Goal: Information Seeking & Learning: Check status

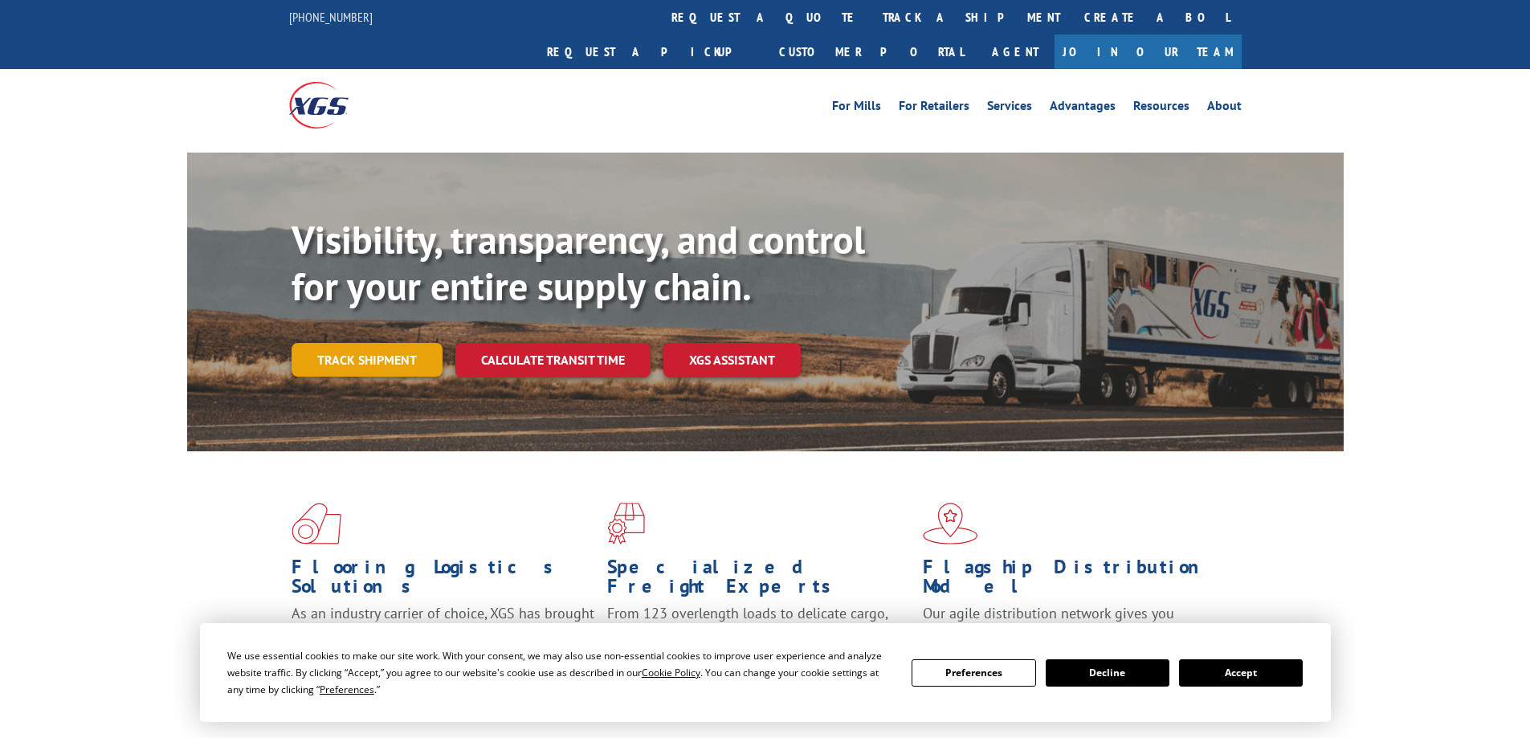
click at [366, 343] on link "Track shipment" at bounding box center [367, 360] width 151 height 34
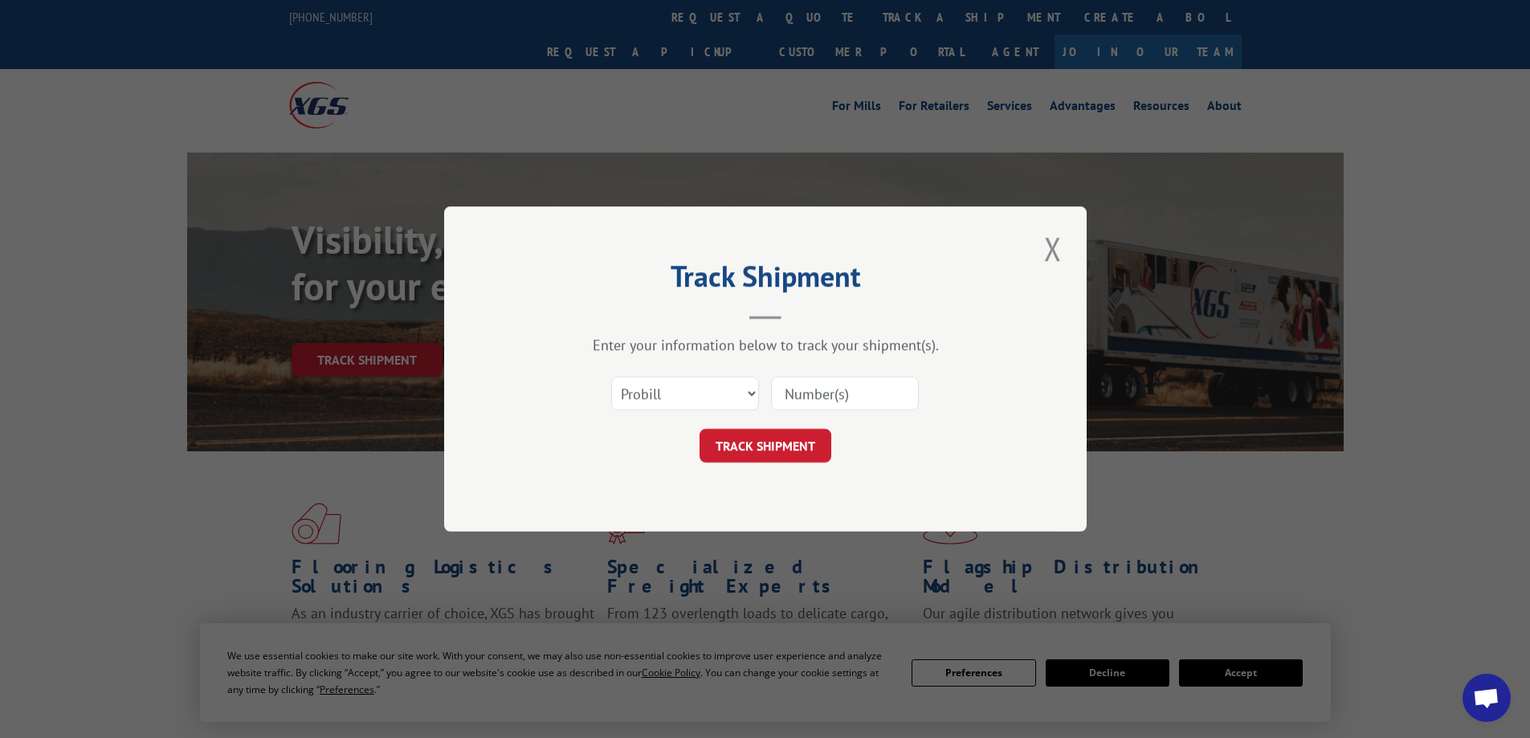
click at [823, 392] on input at bounding box center [845, 394] width 148 height 34
paste input "16589286BOL"
type input "16589286BOL"
click at [767, 454] on button "TRACK SHIPMENT" at bounding box center [766, 446] width 132 height 34
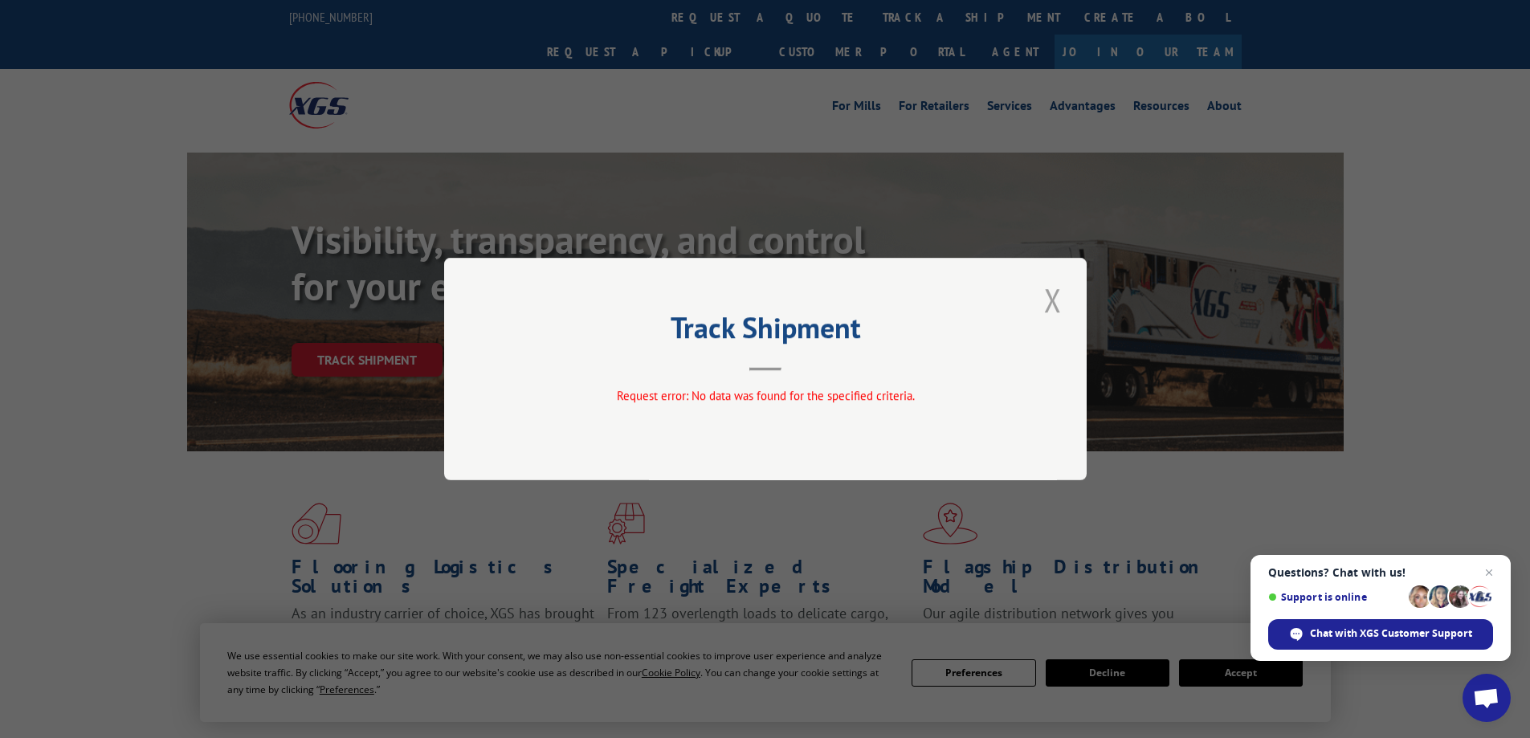
click at [1055, 296] on button "Close modal" at bounding box center [1052, 300] width 27 height 44
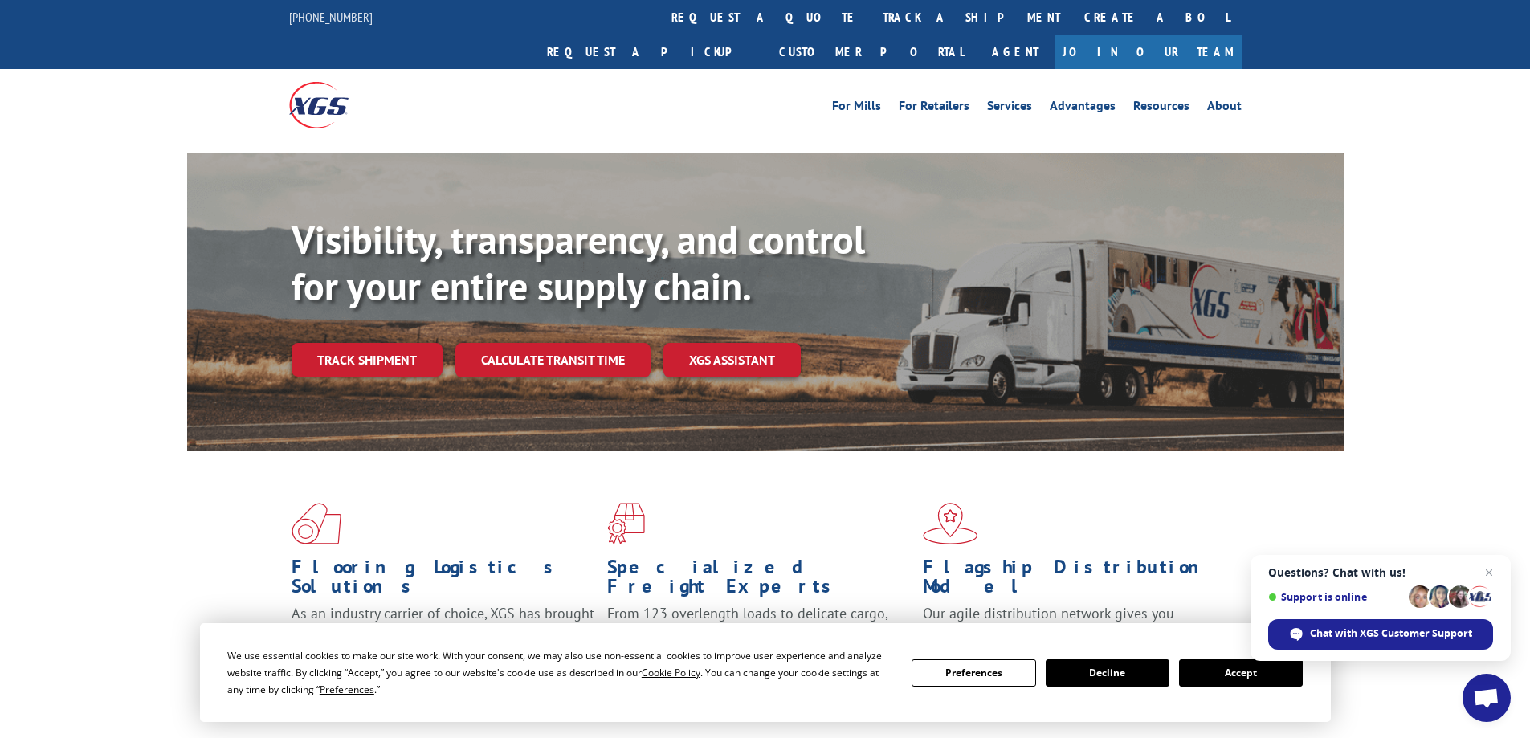
drag, startPoint x: 341, startPoint y: 339, endPoint x: 354, endPoint y: 335, distance: 14.2
click at [341, 343] on link "Track shipment" at bounding box center [367, 360] width 151 height 34
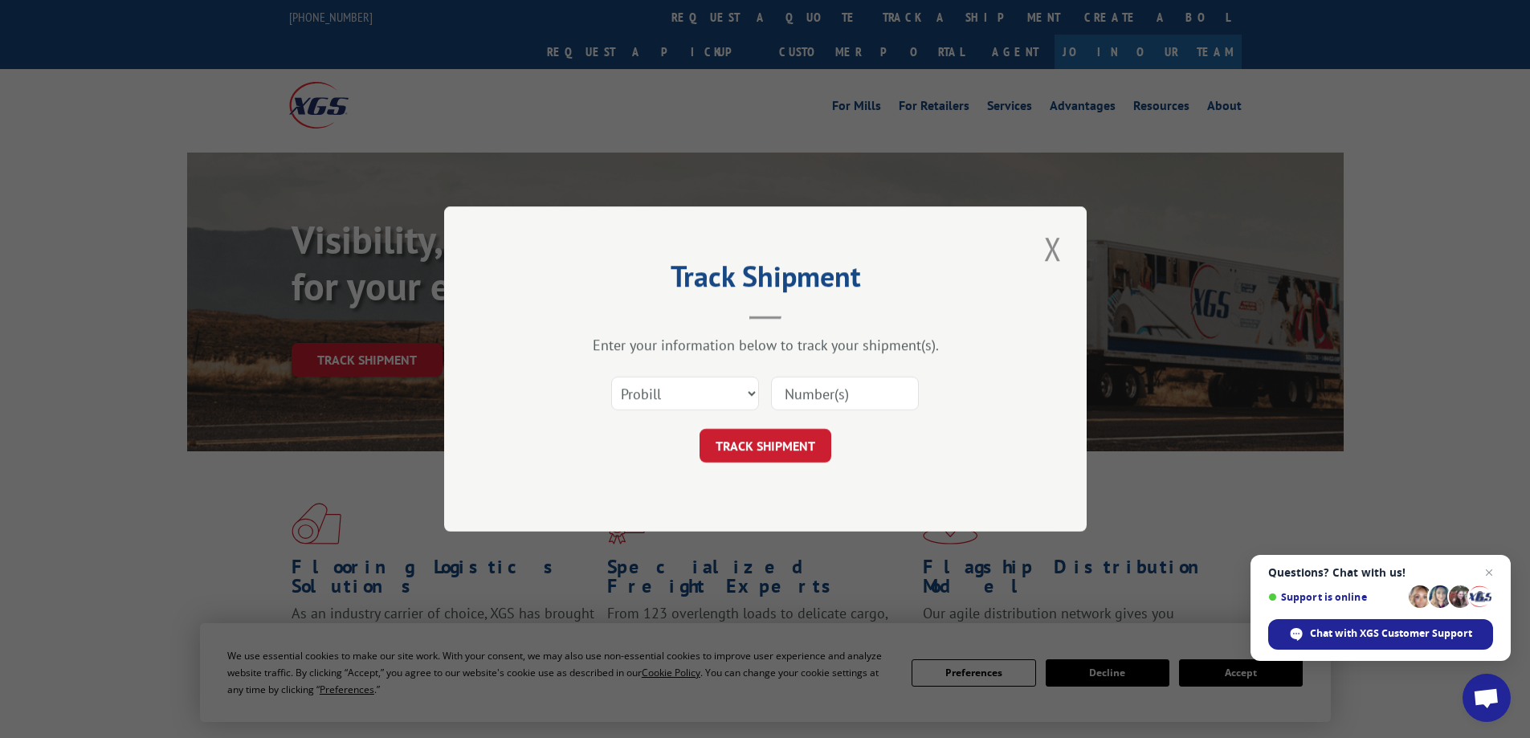
click at [791, 390] on input at bounding box center [845, 394] width 148 height 34
paste input "16589286BOL"
click at [787, 394] on input "16589286BOL" at bounding box center [845, 394] width 148 height 34
type input "16589286BOL"
click at [789, 439] on button "TRACK SHIPMENT" at bounding box center [766, 446] width 132 height 34
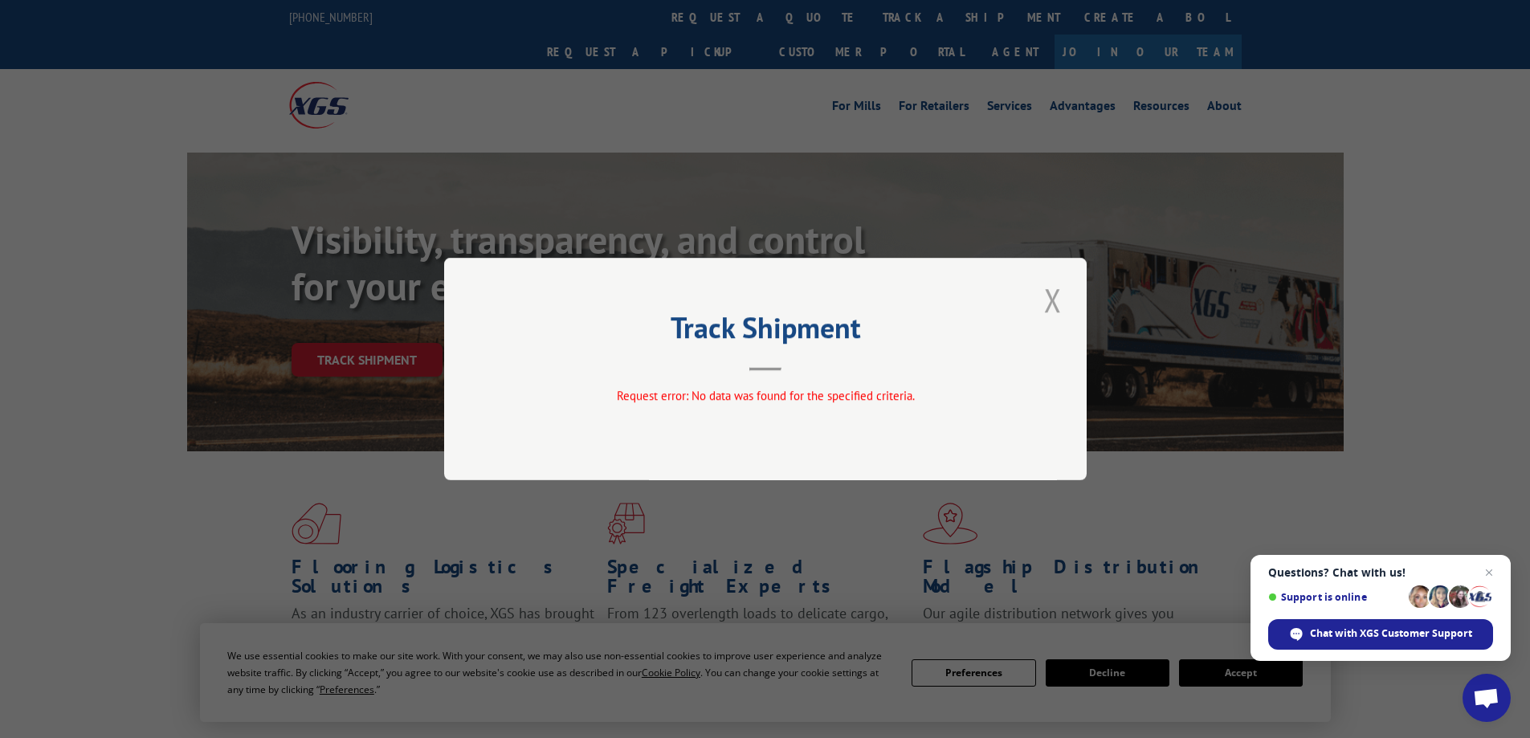
click at [1051, 299] on button "Close modal" at bounding box center [1052, 300] width 27 height 44
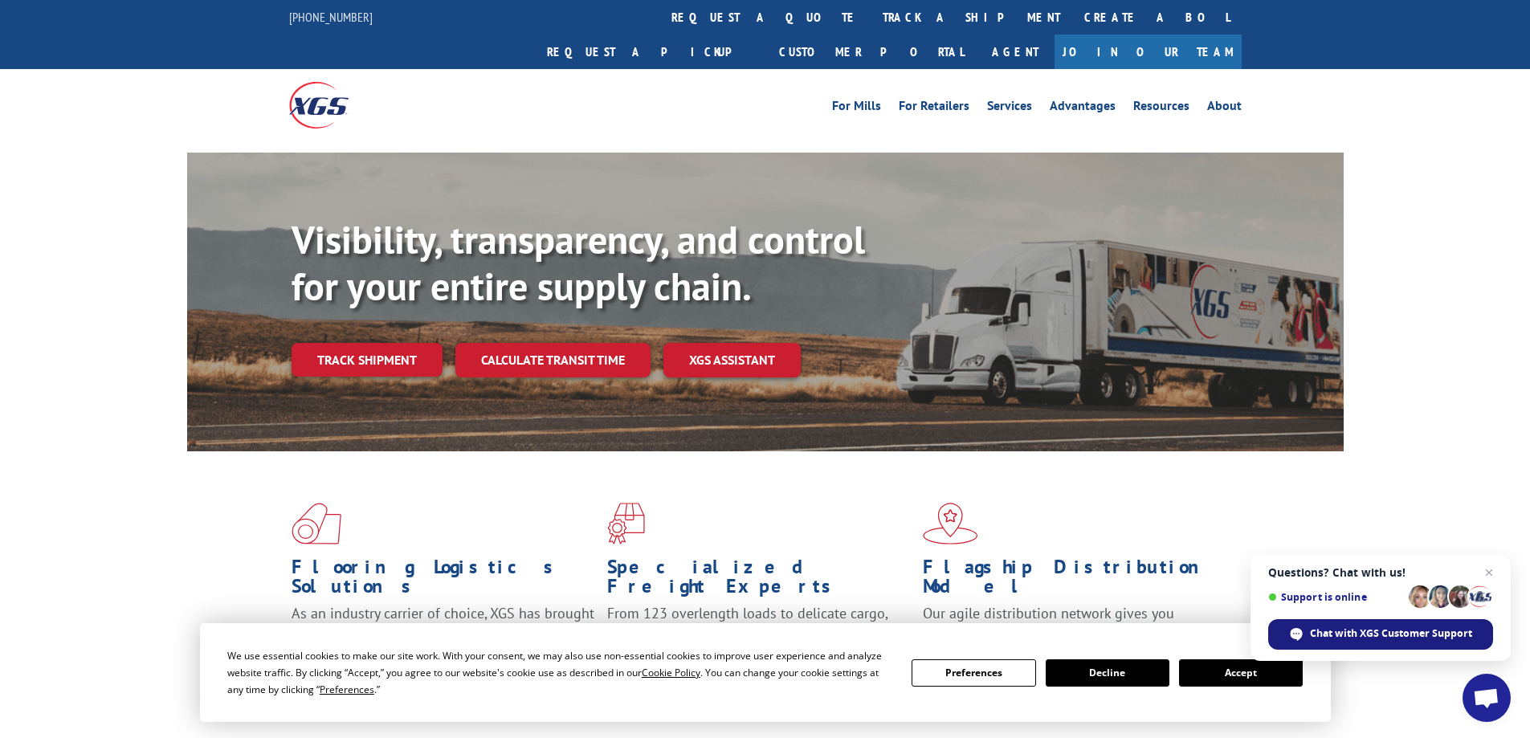
click at [1410, 637] on span "Chat with XGS Customer Support" at bounding box center [1391, 634] width 162 height 14
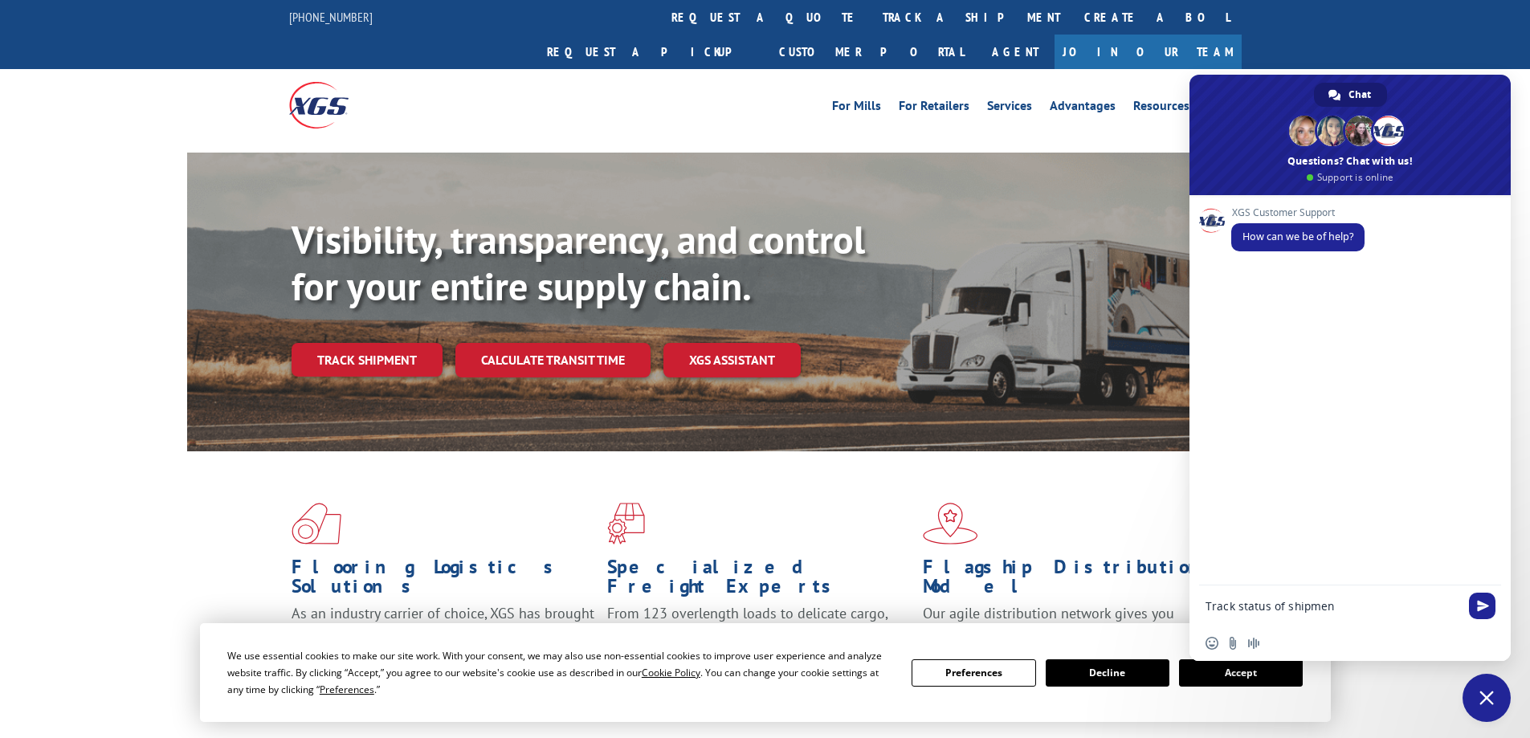
type textarea "Track status of shipment"
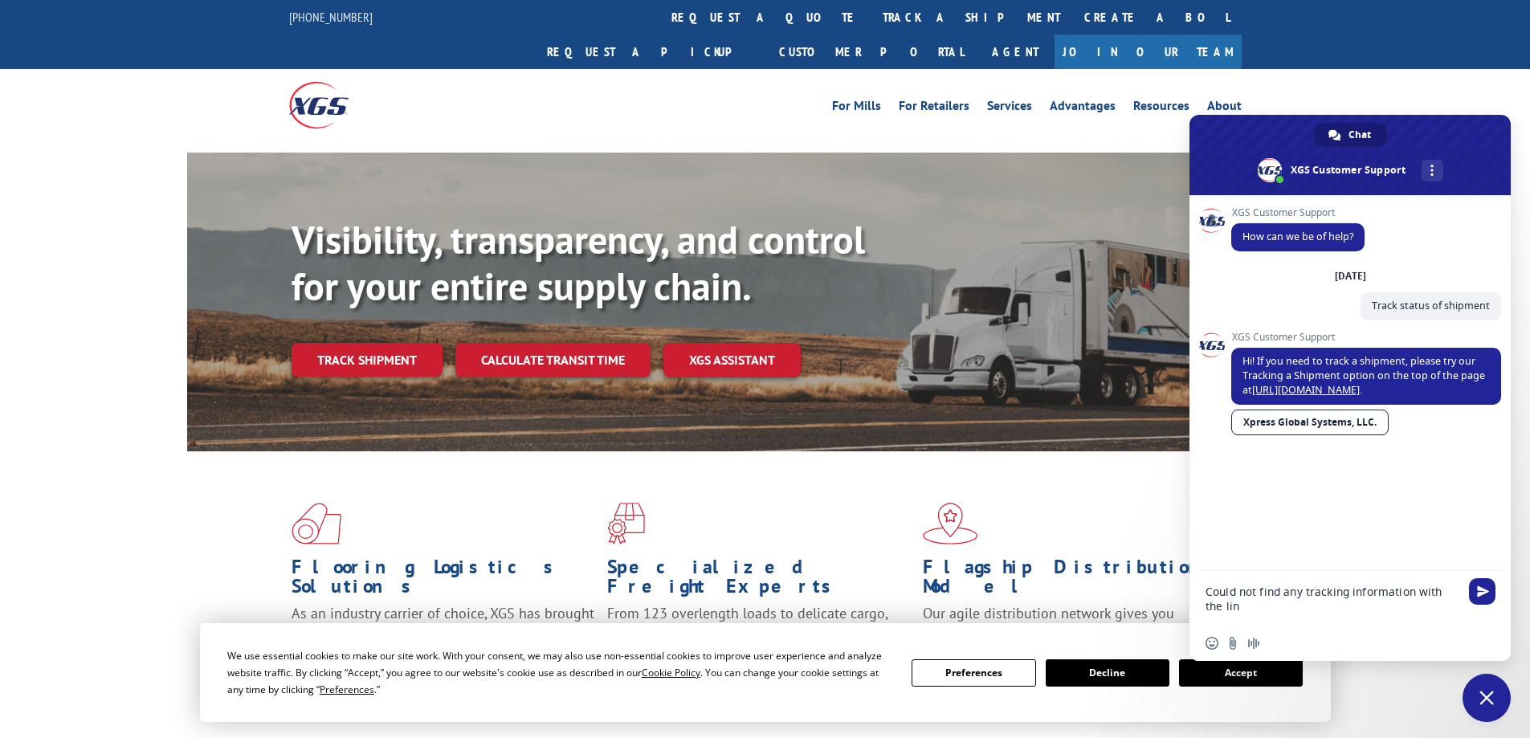
type textarea "Could not find any tracking information with the link"
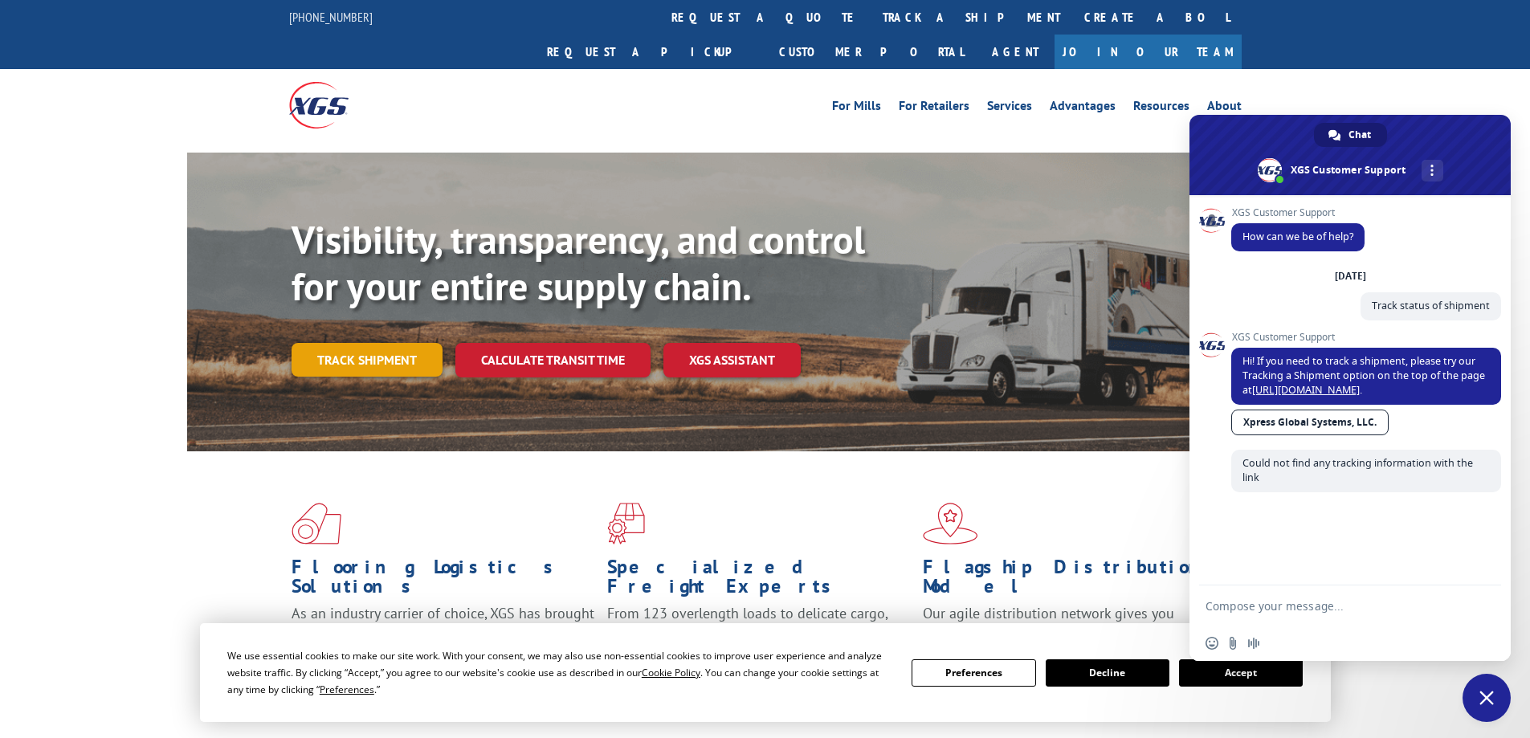
click at [392, 343] on link "Track shipment" at bounding box center [367, 360] width 151 height 34
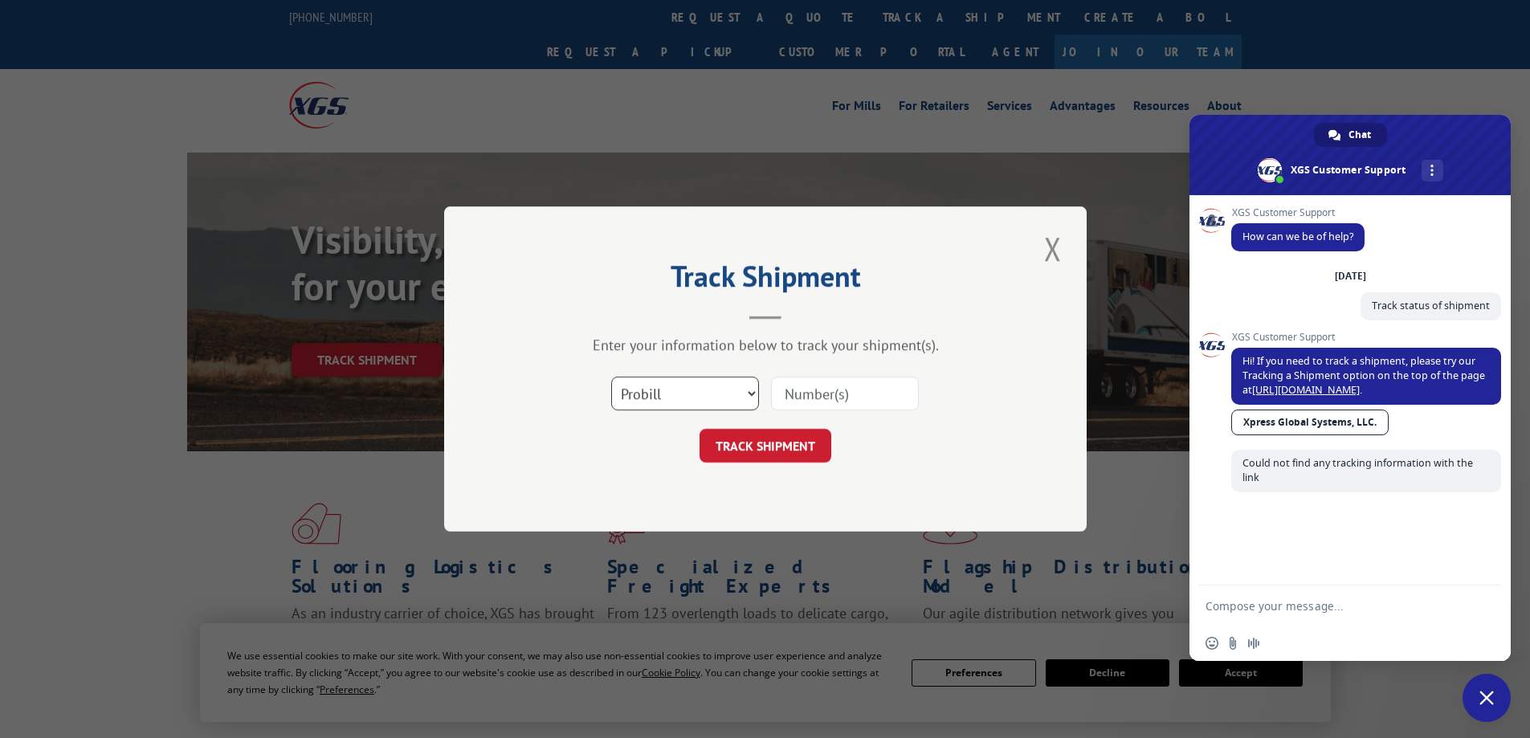
click at [640, 405] on select "Select category... Probill BOL PO" at bounding box center [685, 394] width 148 height 34
select select "bol"
click at [611, 377] on select "Select category... Probill BOL PO" at bounding box center [685, 394] width 148 height 34
click at [814, 397] on input at bounding box center [845, 394] width 148 height 34
paste input "16589286BOL"
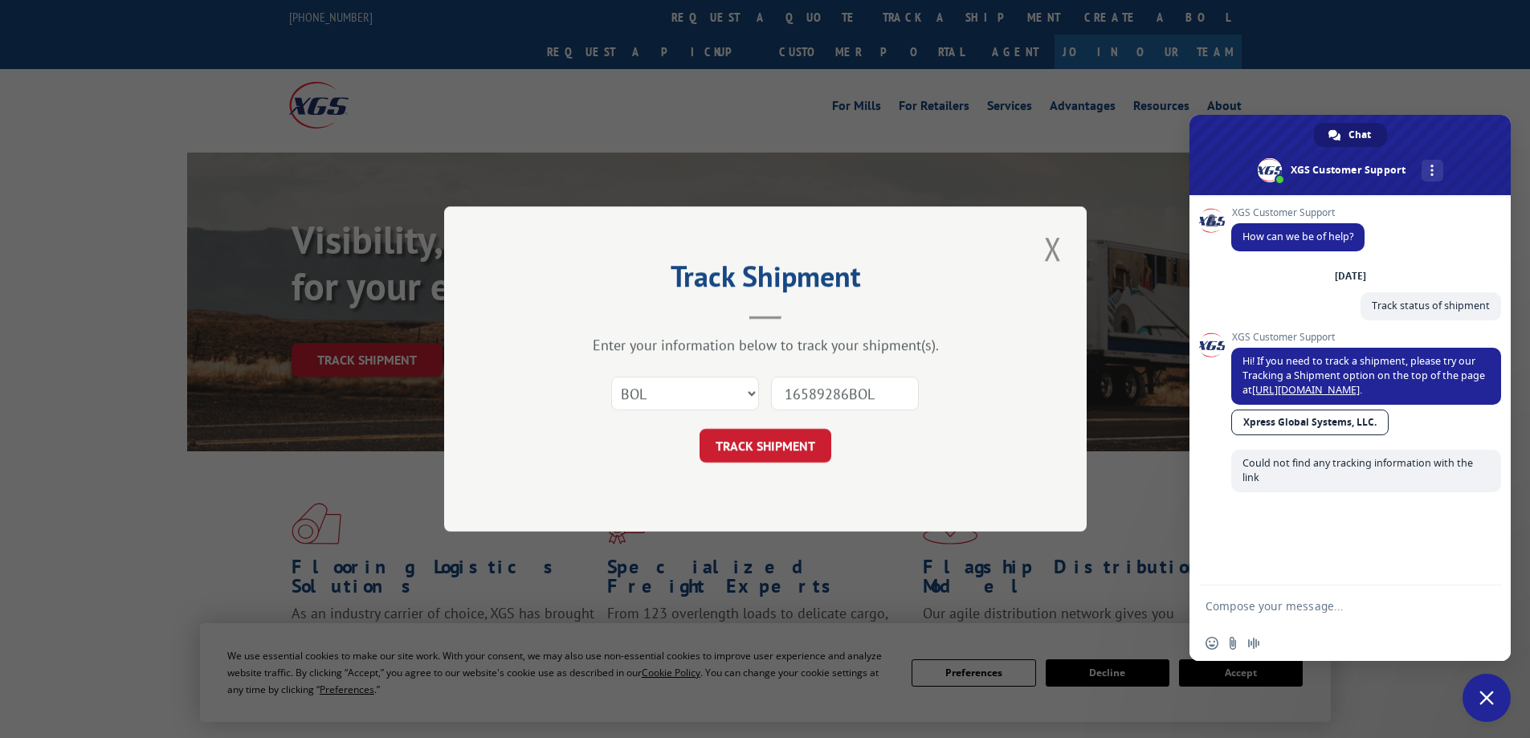
click at [792, 397] on input "16589286BOL" at bounding box center [845, 394] width 148 height 34
type input "16589286BOL"
click at [808, 443] on button "TRACK SHIPMENT" at bounding box center [766, 446] width 132 height 34
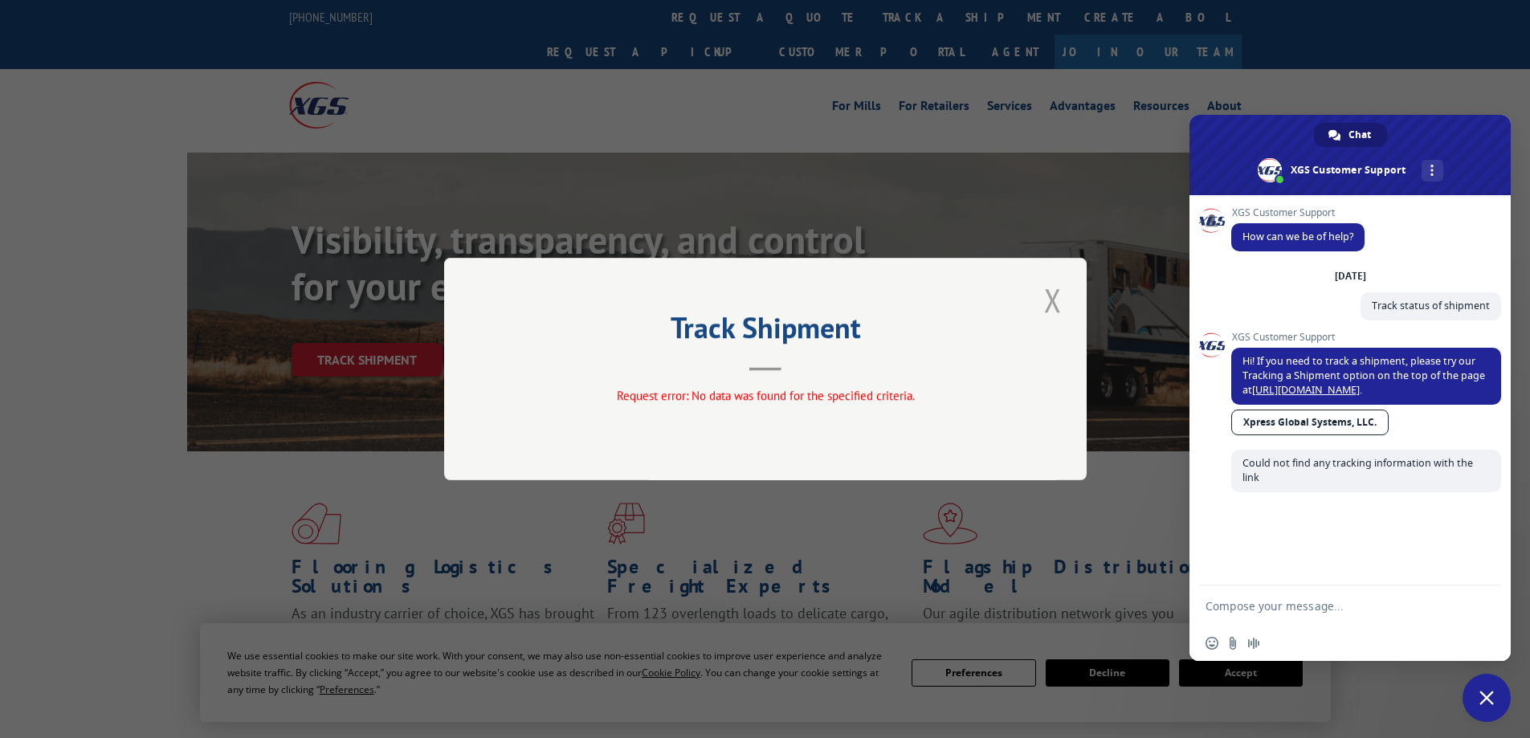
click at [1056, 299] on button "Close modal" at bounding box center [1052, 300] width 27 height 44
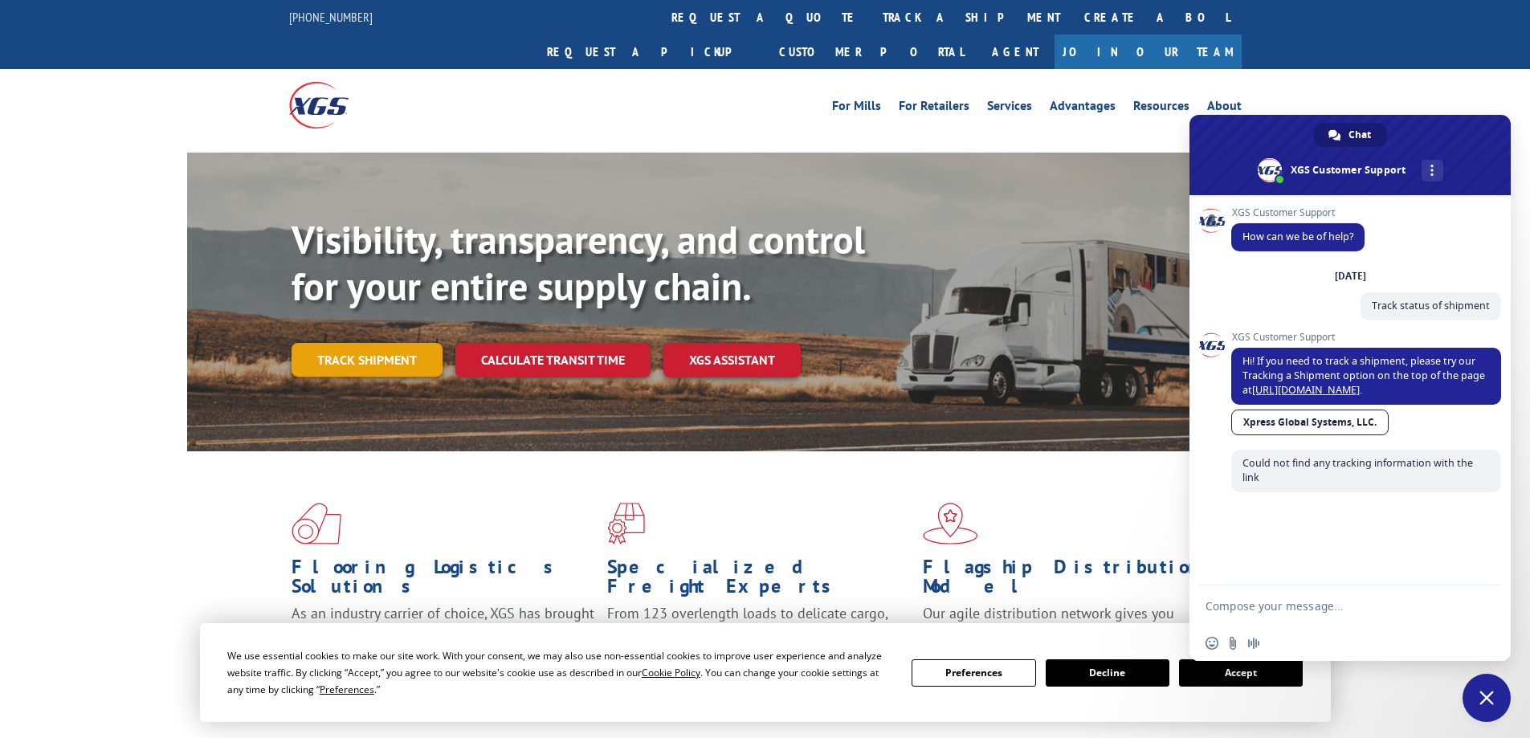
click at [358, 343] on link "Track shipment" at bounding box center [367, 360] width 151 height 34
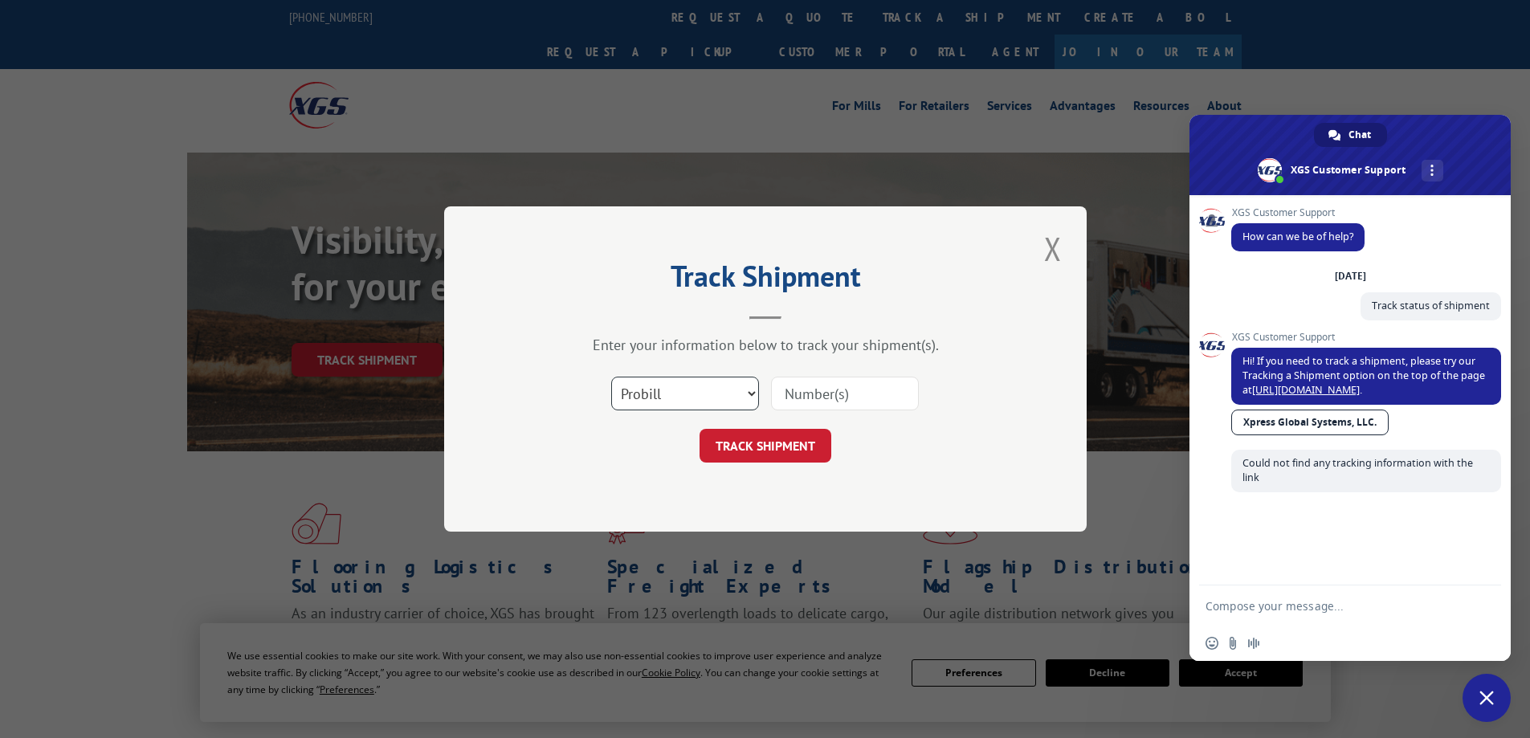
click at [727, 405] on select "Select category... Probill BOL PO" at bounding box center [685, 394] width 148 height 34
select select "po"
click at [611, 377] on select "Select category... Probill BOL PO" at bounding box center [685, 394] width 148 height 34
click at [831, 399] on input at bounding box center [845, 394] width 148 height 34
paste input "02578968"
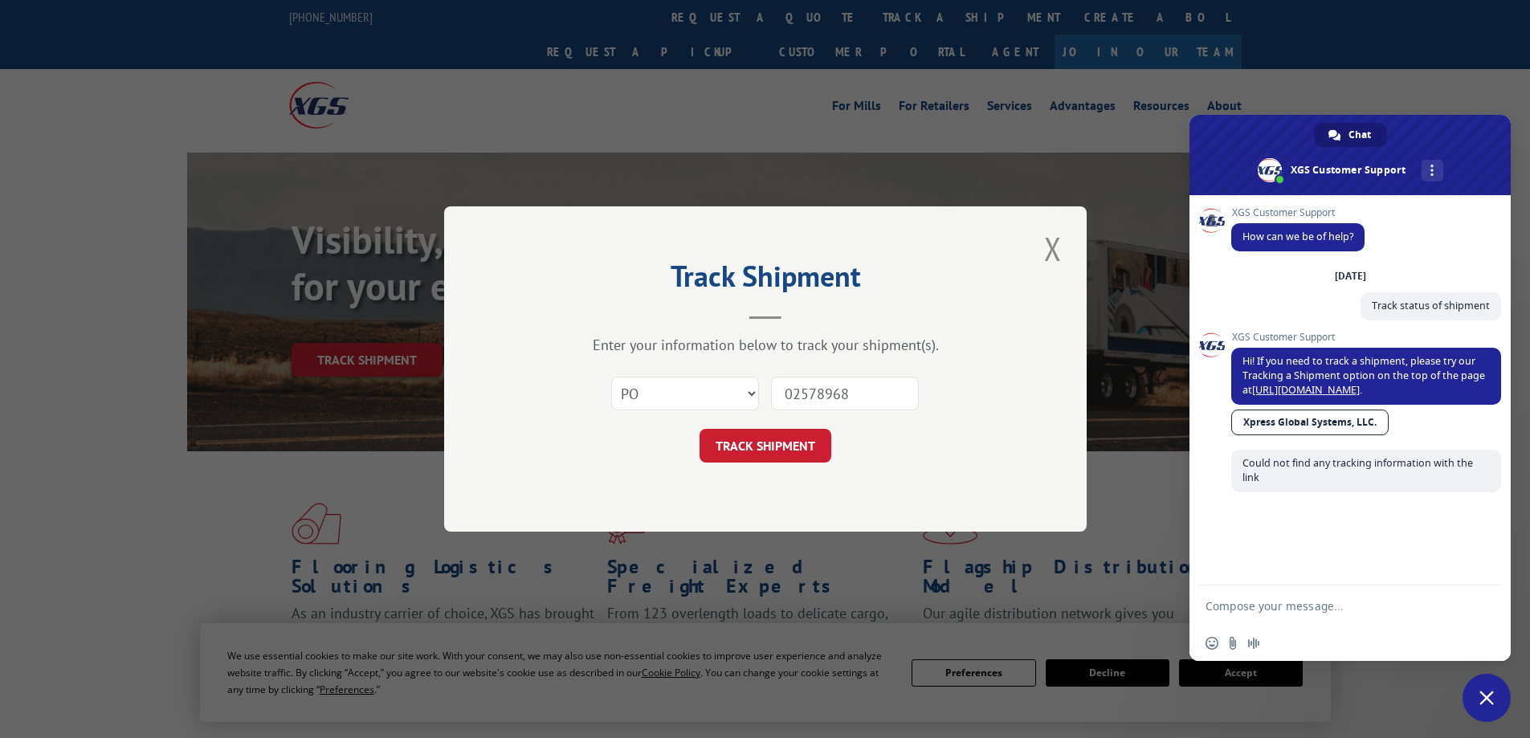
click at [786, 393] on input "02578968" at bounding box center [845, 394] width 148 height 34
type input "02578968"
click at [773, 459] on button "TRACK SHIPMENT" at bounding box center [766, 446] width 132 height 34
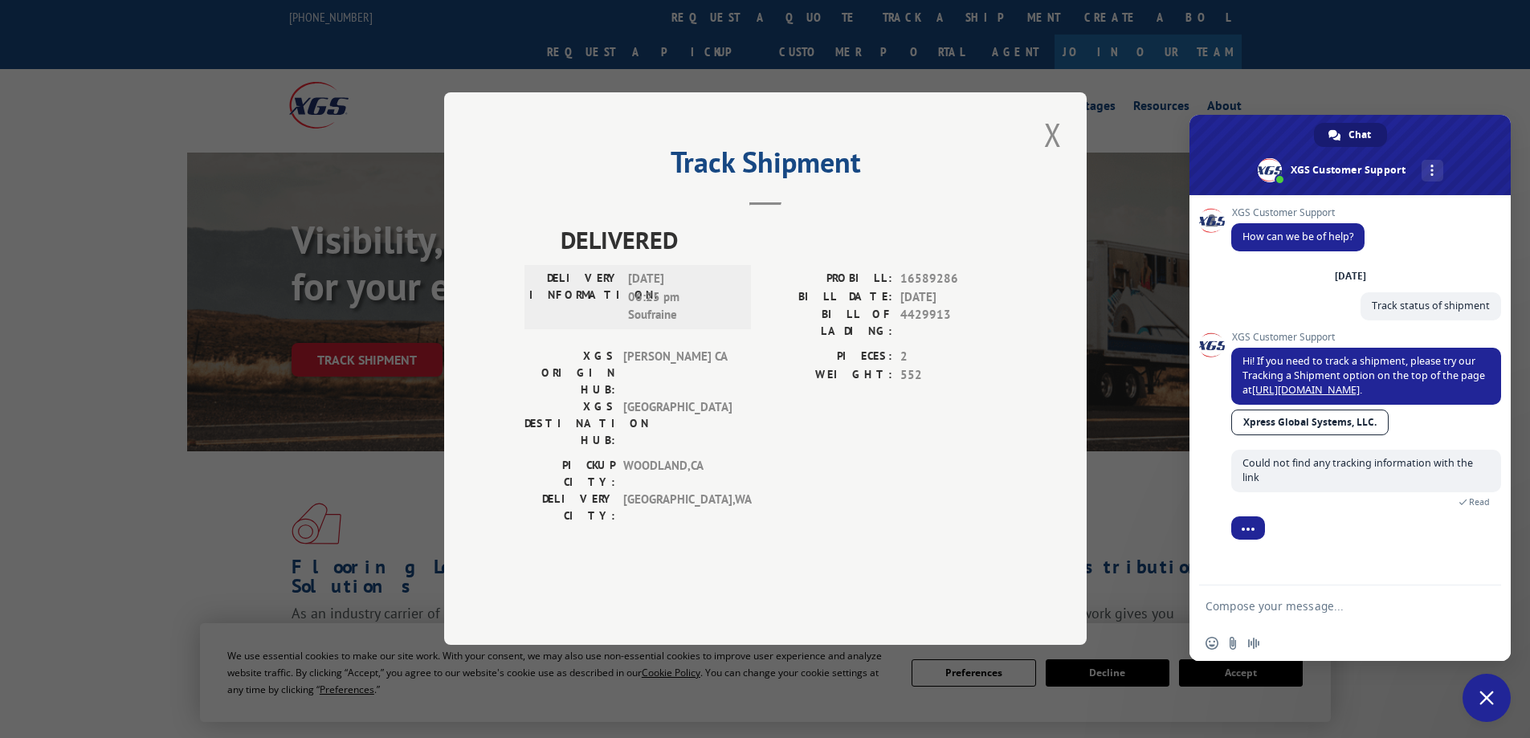
scroll to position [67, 0]
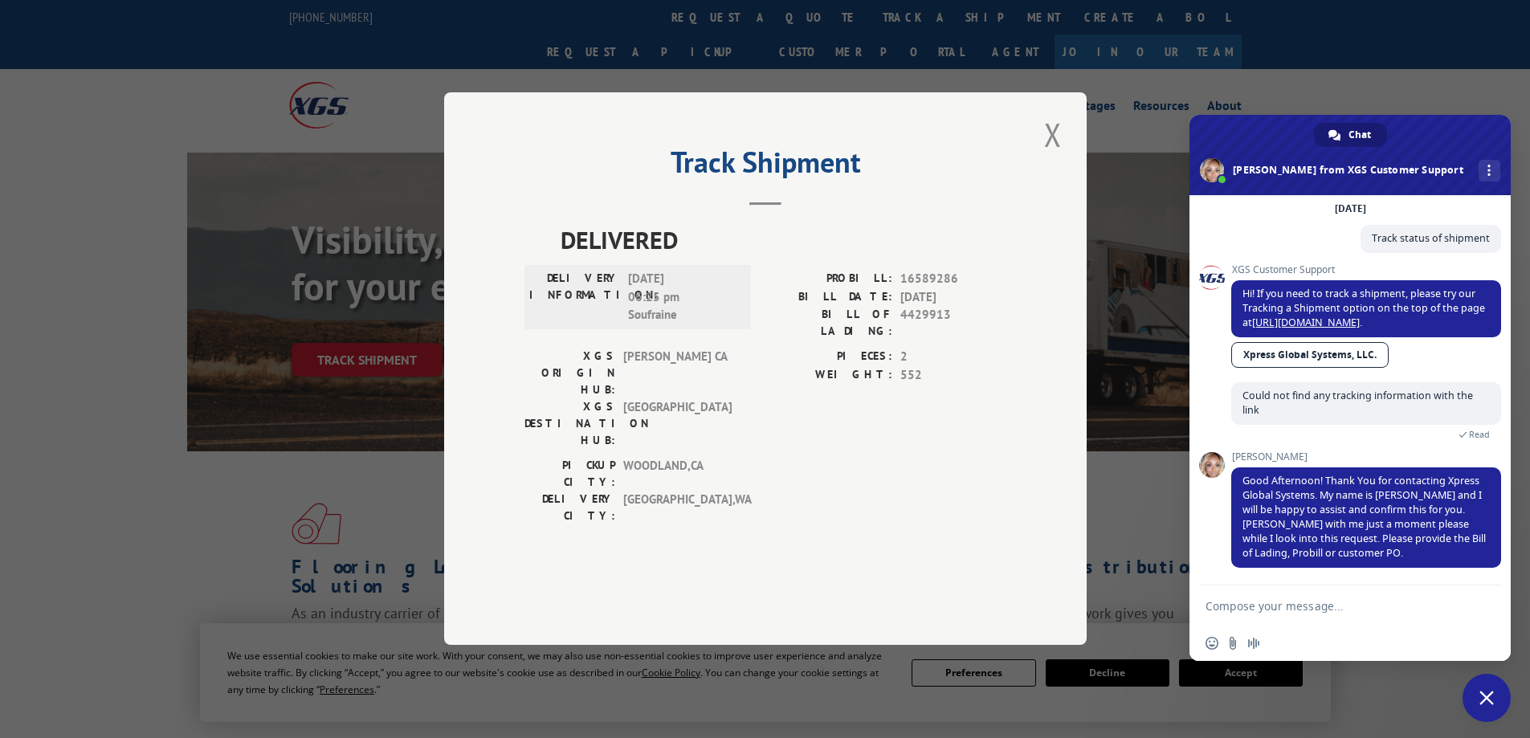
click at [1339, 607] on textarea "Compose your message..." at bounding box center [1334, 606] width 257 height 40
paste textarea "16589286BOL"
type textarea "Thank you for your assistance, [PERSON_NAME]! 16589286BOL"
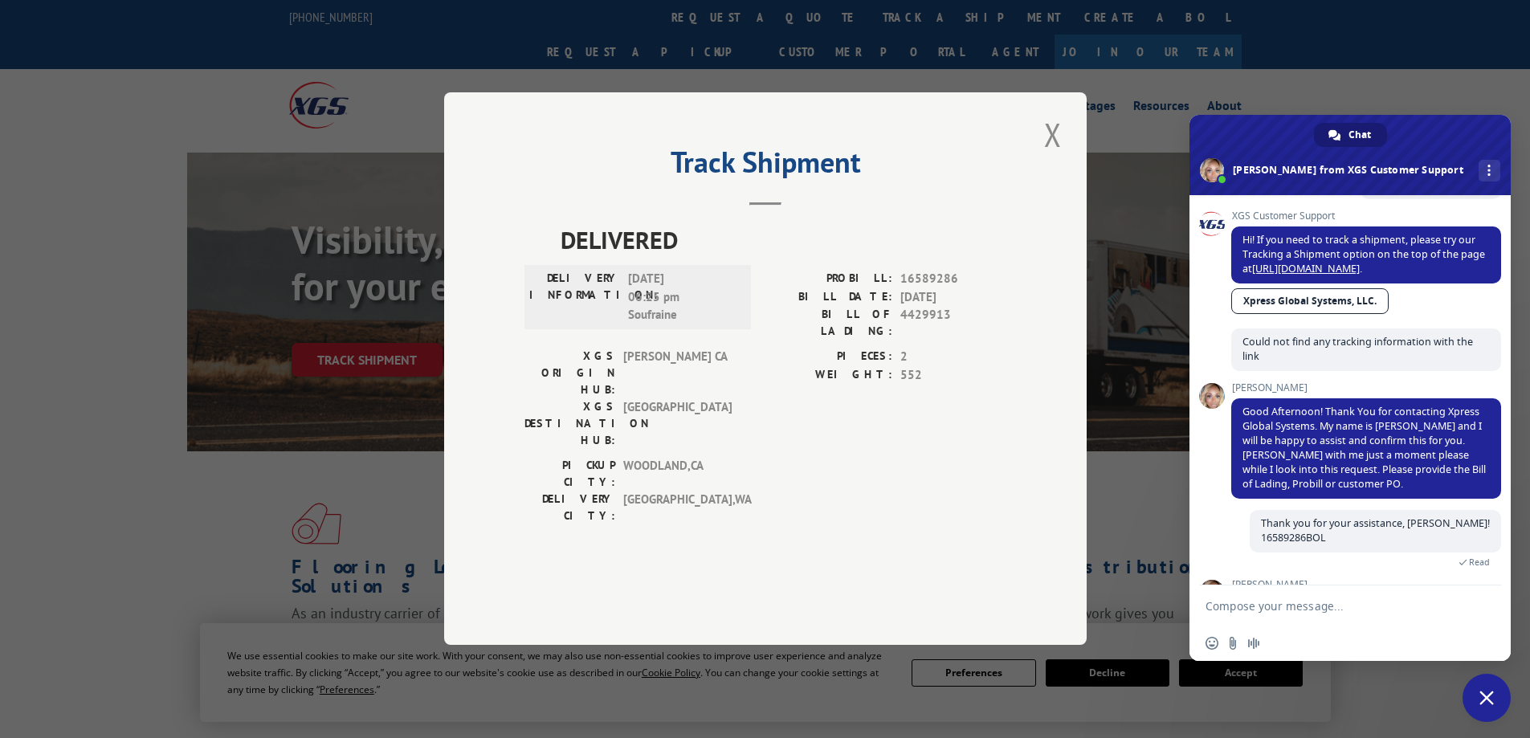
scroll to position [191, 0]
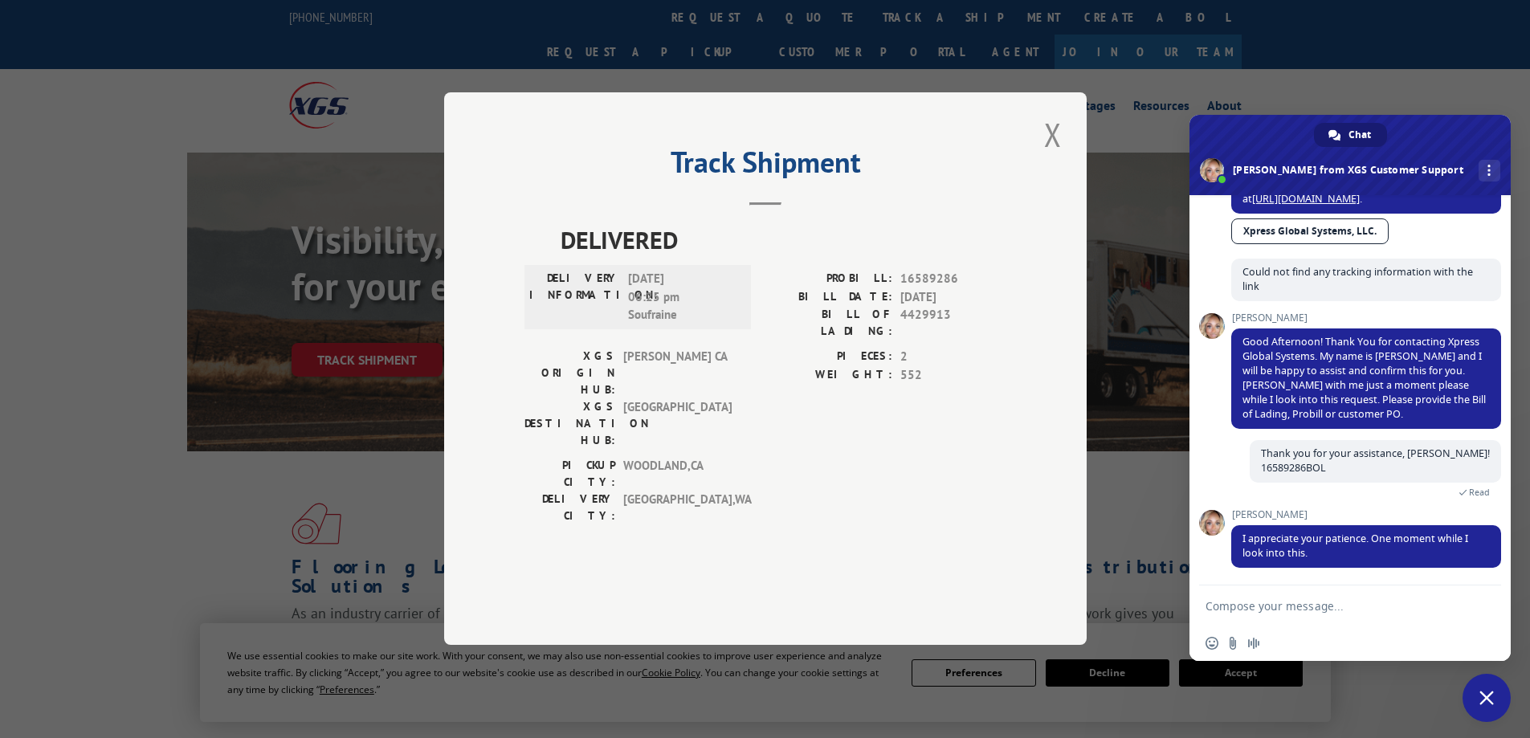
click at [1358, 606] on textarea "Compose your message..." at bounding box center [1334, 606] width 257 height 40
type textarea "Thank you so much!"
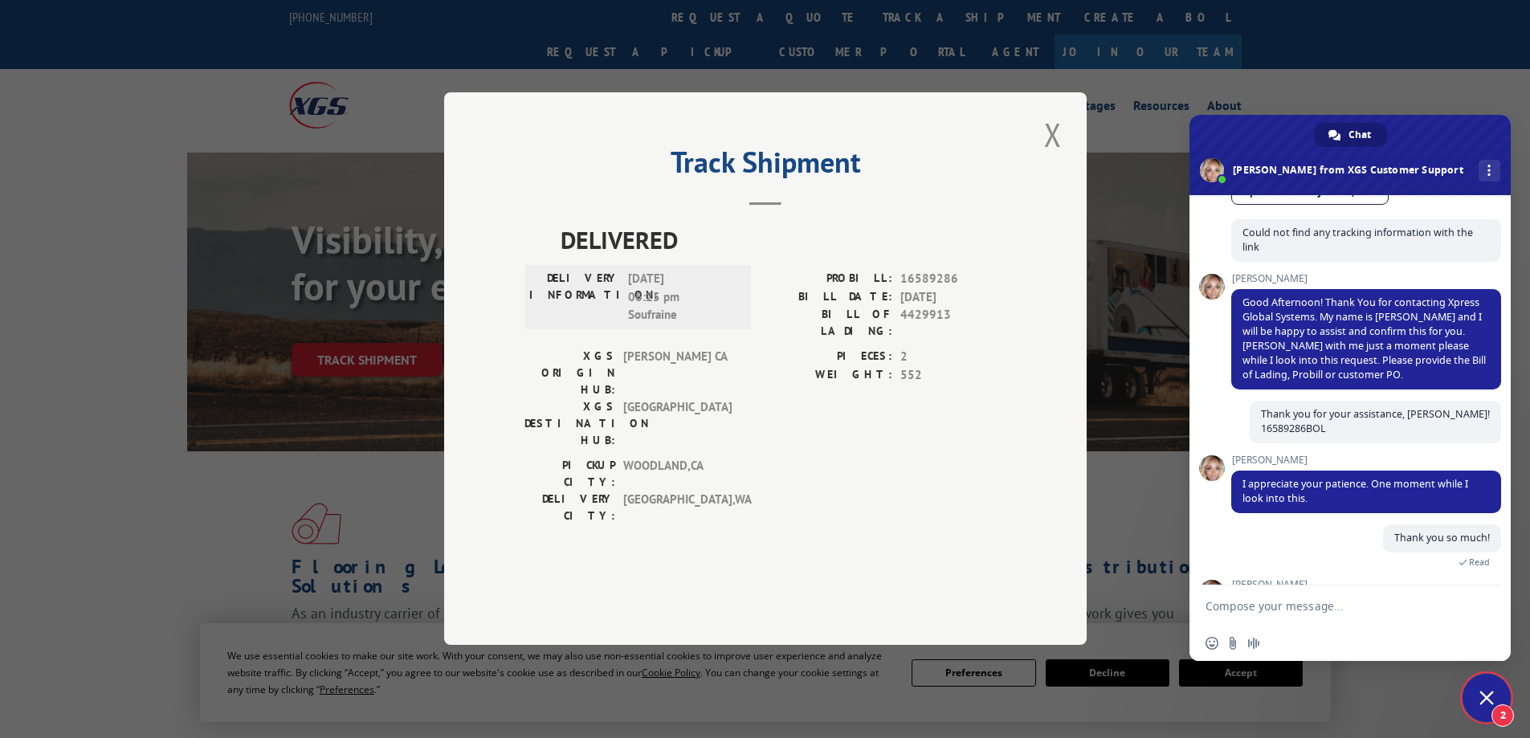
scroll to position [337, 0]
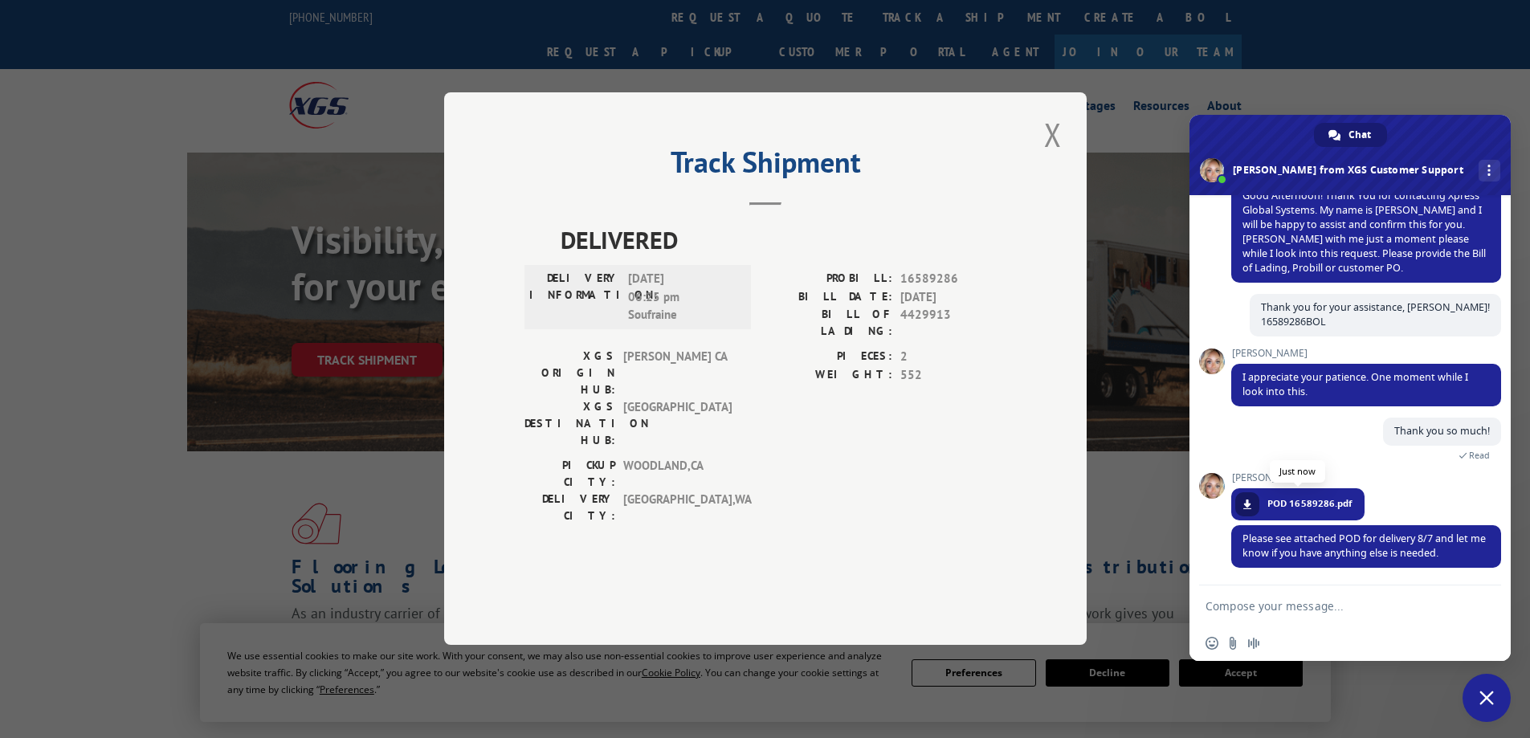
click at [1247, 505] on span at bounding box center [1248, 505] width 10 height 10
click at [1385, 603] on textarea "Compose your message..." at bounding box center [1334, 606] width 257 height 40
type textarea "Thanks! That helps :)"
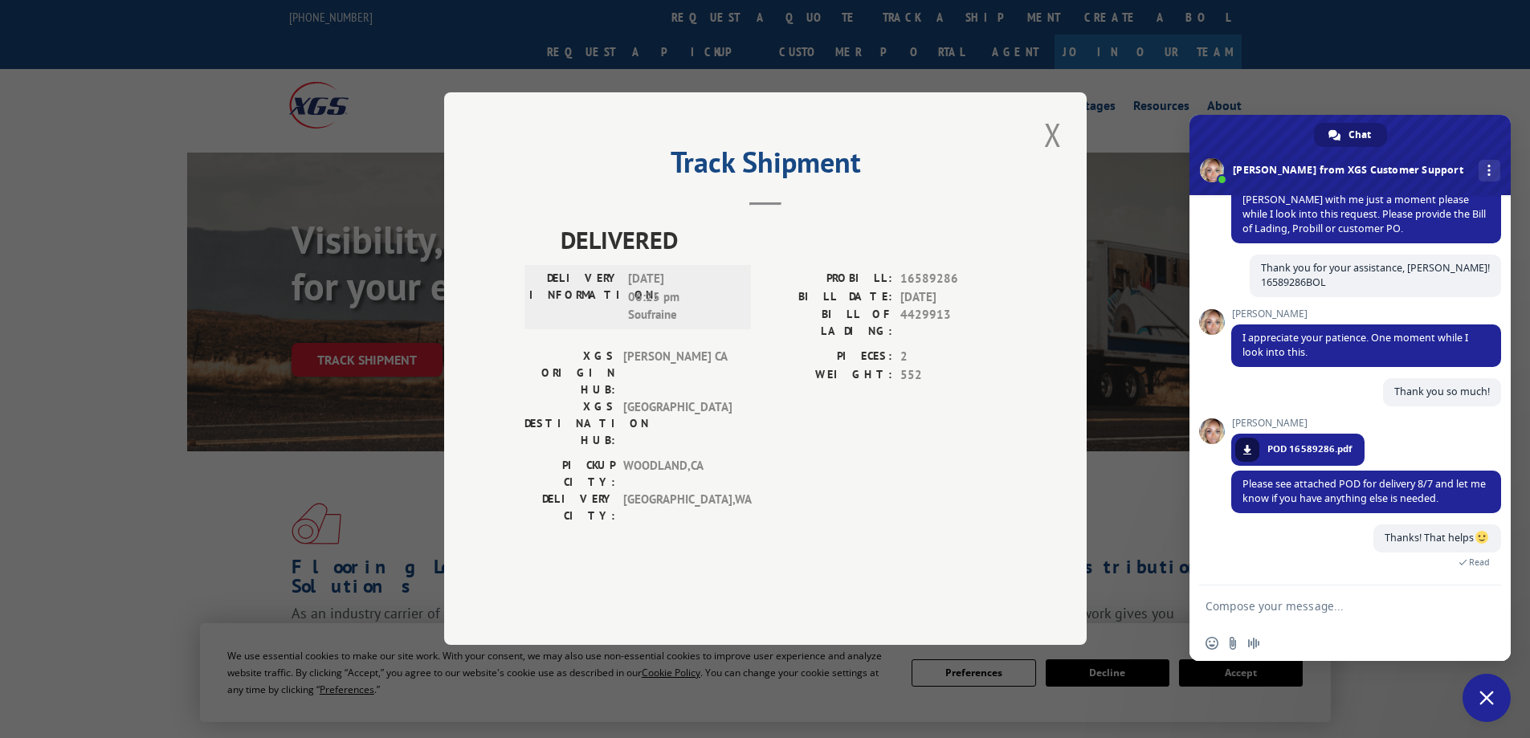
scroll to position [538, 0]
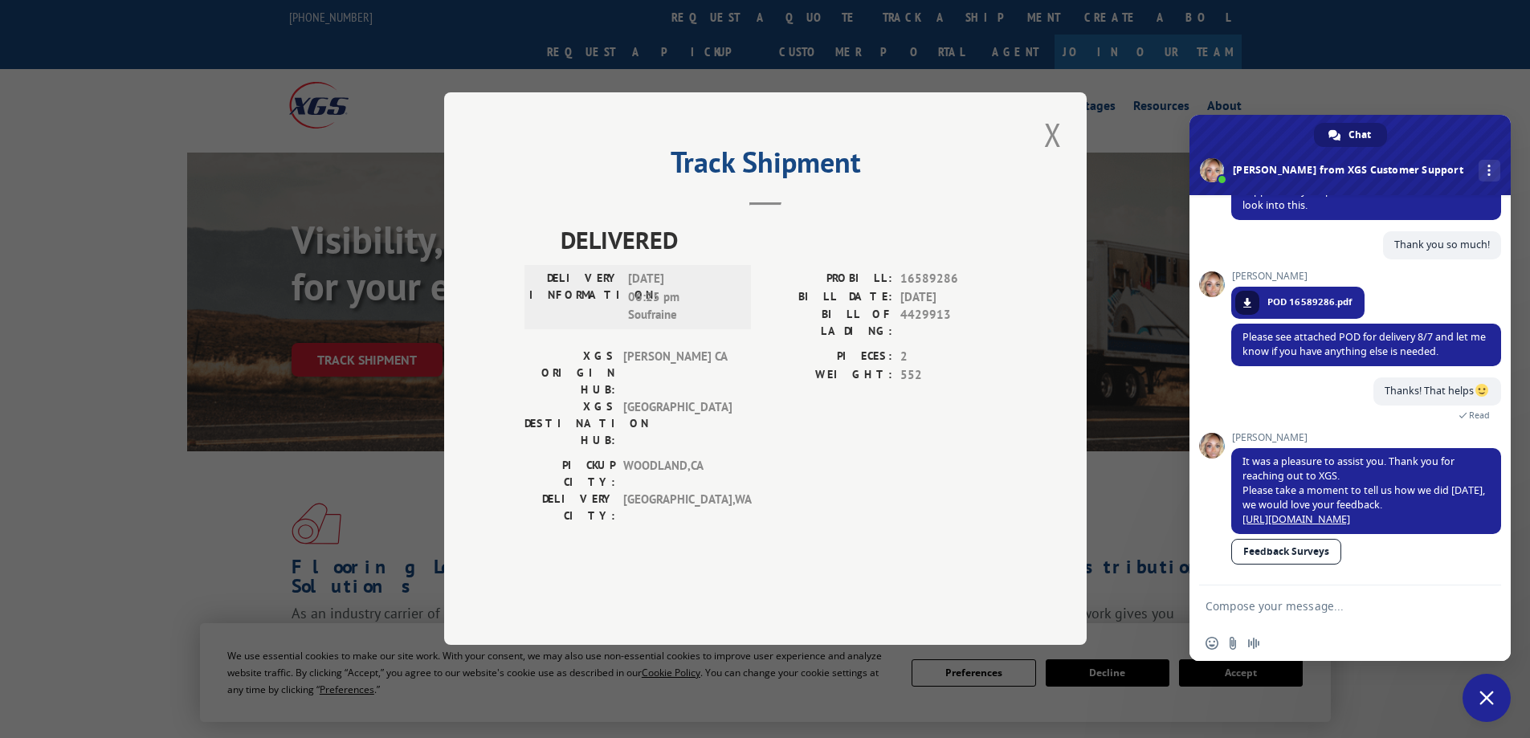
click at [1303, 557] on link "Feedback Surveys" at bounding box center [1286, 552] width 110 height 26
